Goal: Check status

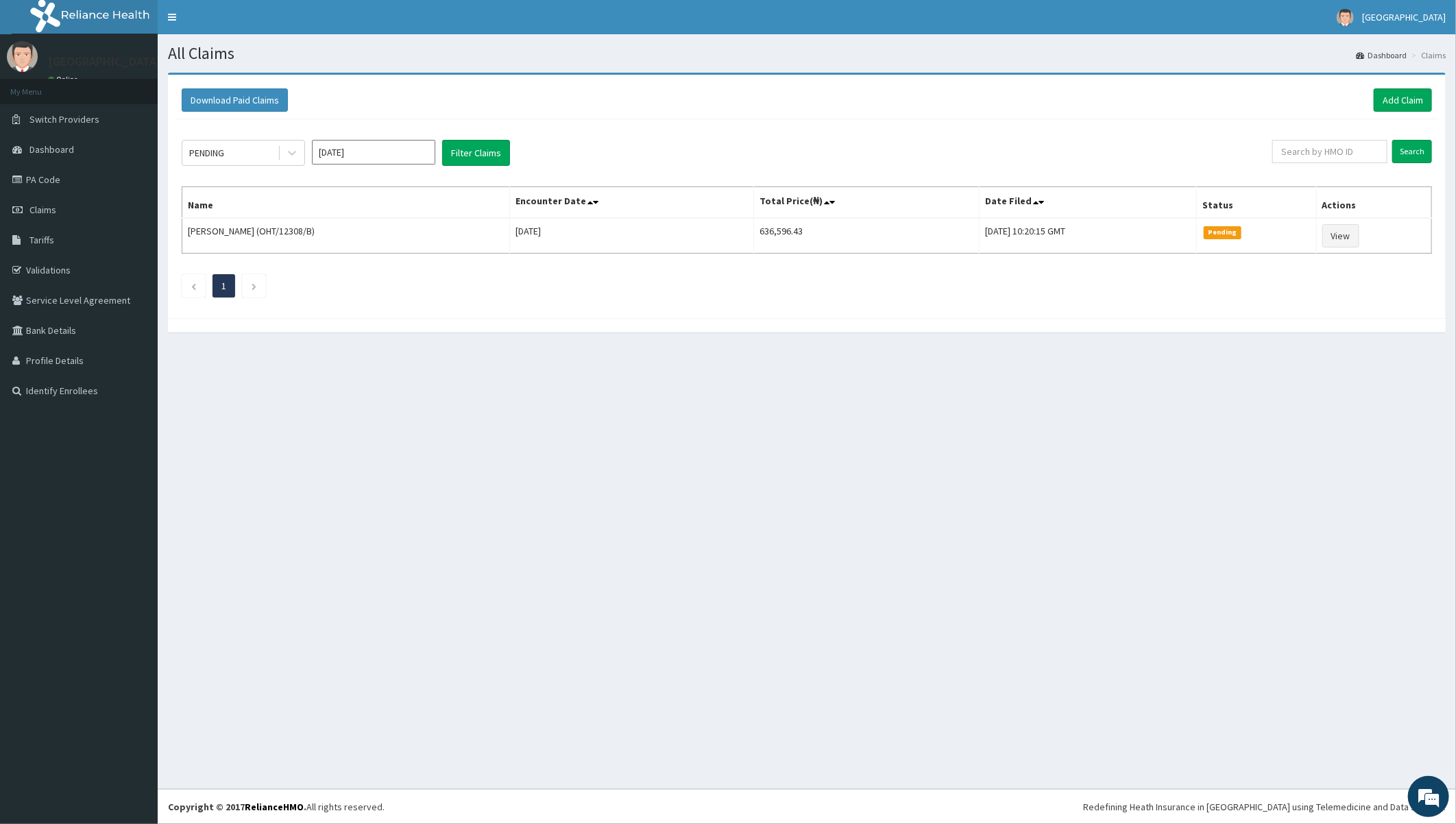
click at [734, 297] on div "PENDING [DATE] Filter Claims Search Name Encounter Date Total Price(₦) Date Fil…" at bounding box center [807, 215] width 1264 height 192
click at [794, 309] on div "PENDING [DATE] Filter Claims Search Name Encounter Date Total Price(₦) Date Fil…" at bounding box center [807, 215] width 1264 height 192
click at [569, 306] on div "PENDING [DATE] Filter Claims Search Name Encounter Date Total Price(₦) Date Fil…" at bounding box center [807, 215] width 1264 height 192
click at [518, 311] on div "Download Paid Claims Add Claim × Note you can only download claims within a max…" at bounding box center [807, 196] width 1277 height 243
click at [630, 319] on div at bounding box center [807, 325] width 1277 height 14
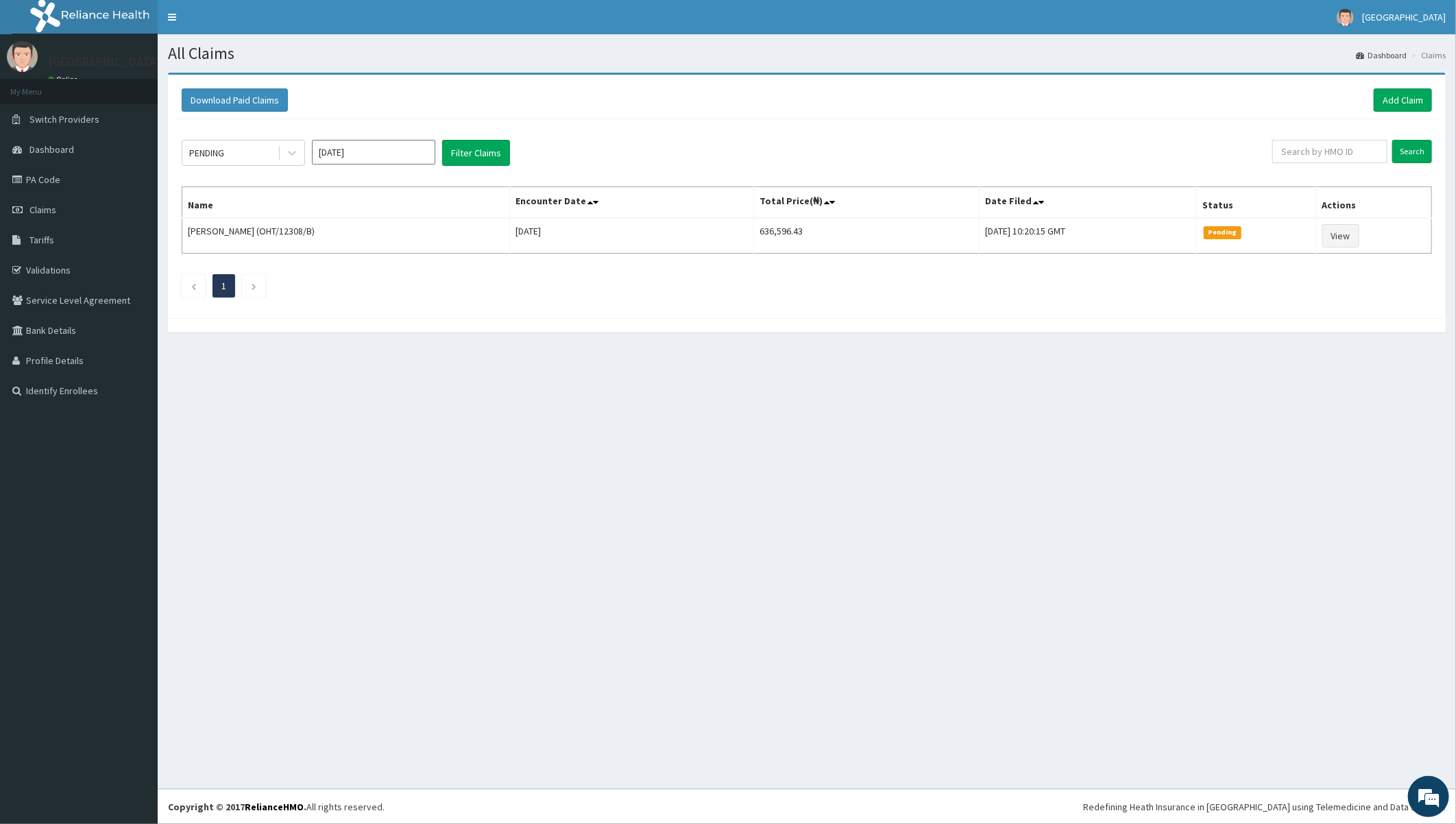
click at [509, 305] on div "PENDING [DATE] Filter Claims Search Name Encounter Date Total Price(₦) Date Fil…" at bounding box center [807, 215] width 1264 height 192
click at [309, 293] on ul "1" at bounding box center [807, 286] width 1250 height 24
click at [565, 167] on div "PENDING [DATE] Filter Claims Search Name Encounter Date Total Price(₦) Date Fil…" at bounding box center [807, 215] width 1264 height 192
click at [525, 285] on ul "1" at bounding box center [807, 286] width 1250 height 24
